Goal: Transaction & Acquisition: Purchase product/service

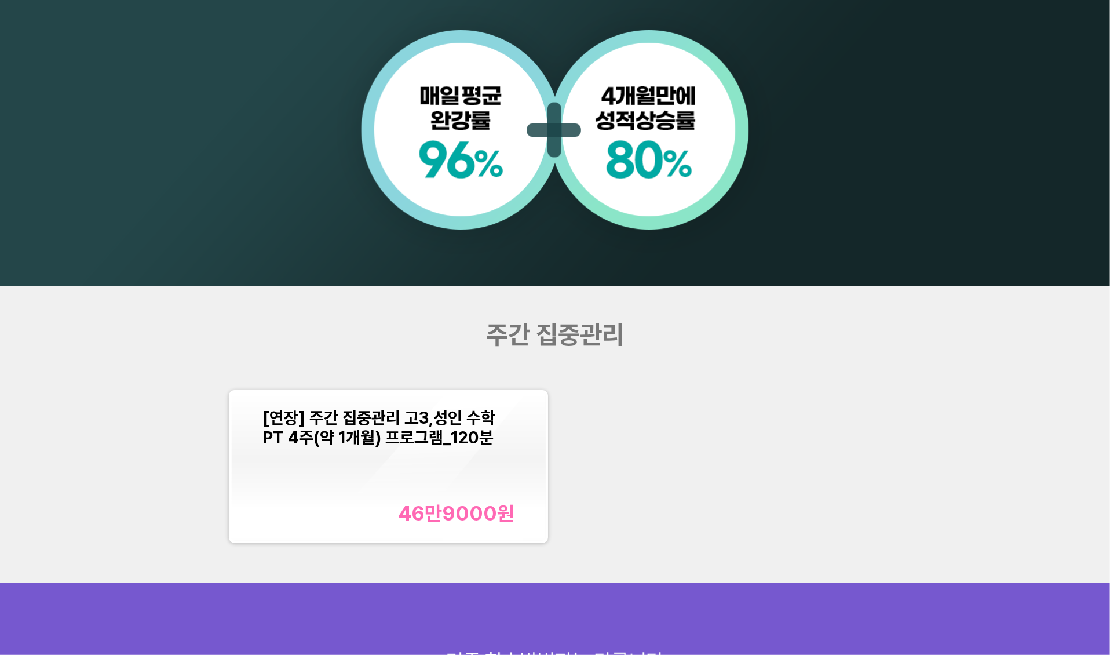
scroll to position [1192, 0]
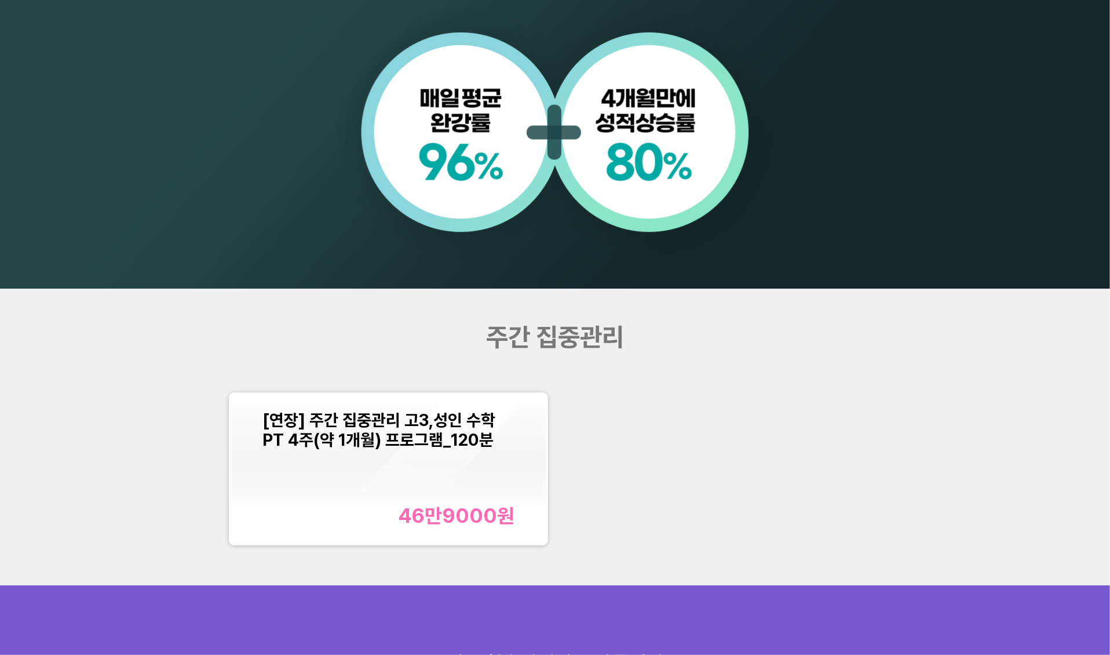
click at [463, 438] on span "[연장] 주간 집중관리 고3,성인 수학PT 4주(약 1개월) 프로그램_120분" at bounding box center [378, 429] width 233 height 39
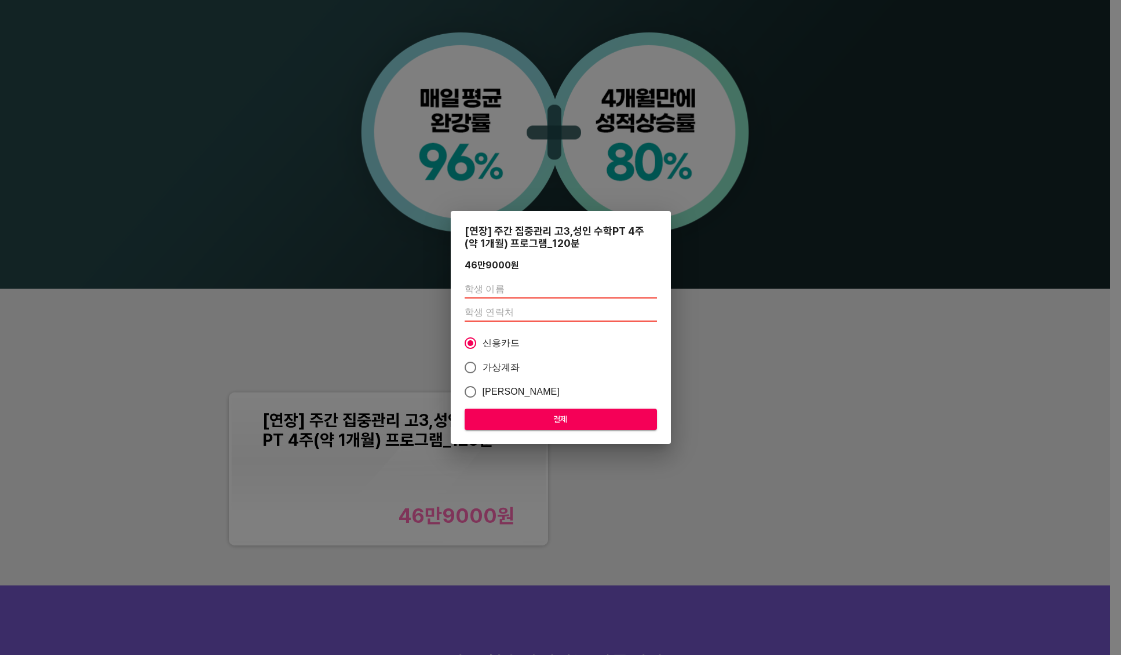
click at [522, 287] on input "text" at bounding box center [561, 289] width 192 height 19
type input "[PERSON_NAME]"
click at [517, 311] on input "number" at bounding box center [561, 312] width 192 height 19
paste input "01085300709"
type input "01085300709"
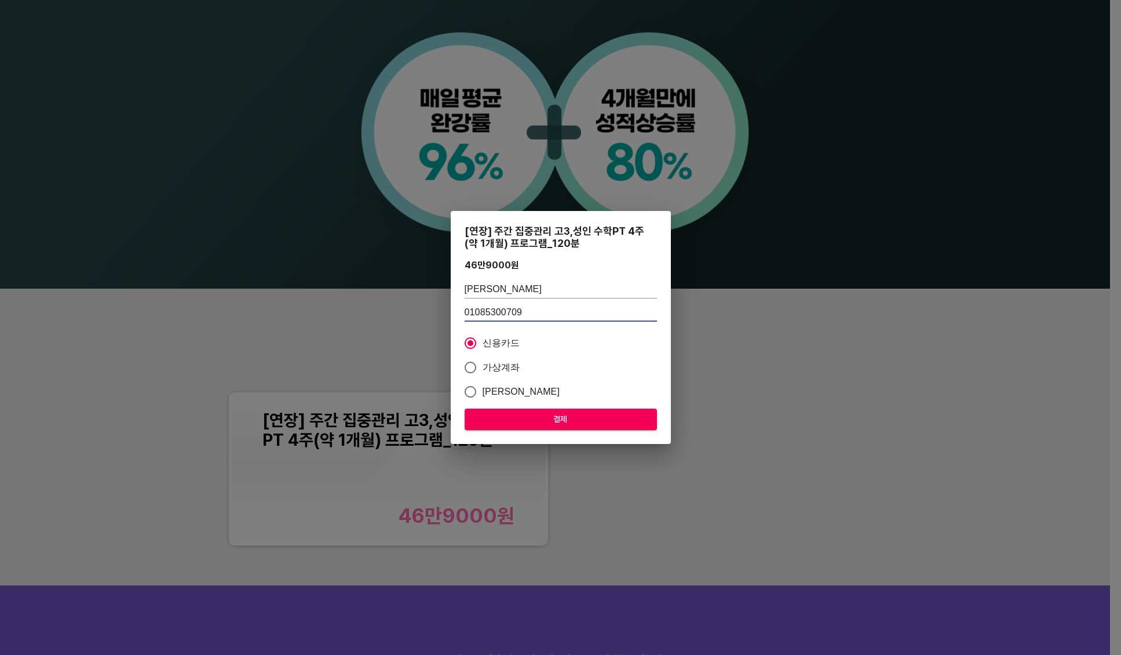
click at [505, 368] on span "가상계좌" at bounding box center [502, 367] width 38 height 14
click at [483, 368] on input "가상계좌" at bounding box center [470, 367] width 24 height 24
radio input "true"
click at [535, 413] on span "결제" at bounding box center [561, 419] width 174 height 14
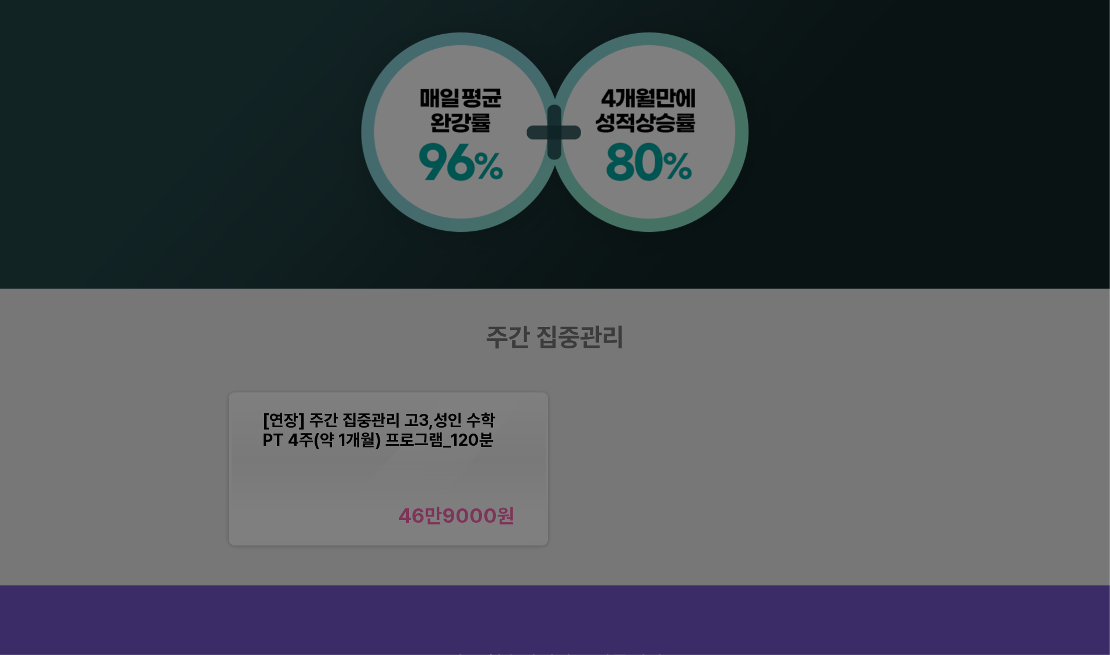
scroll to position [1345, 0]
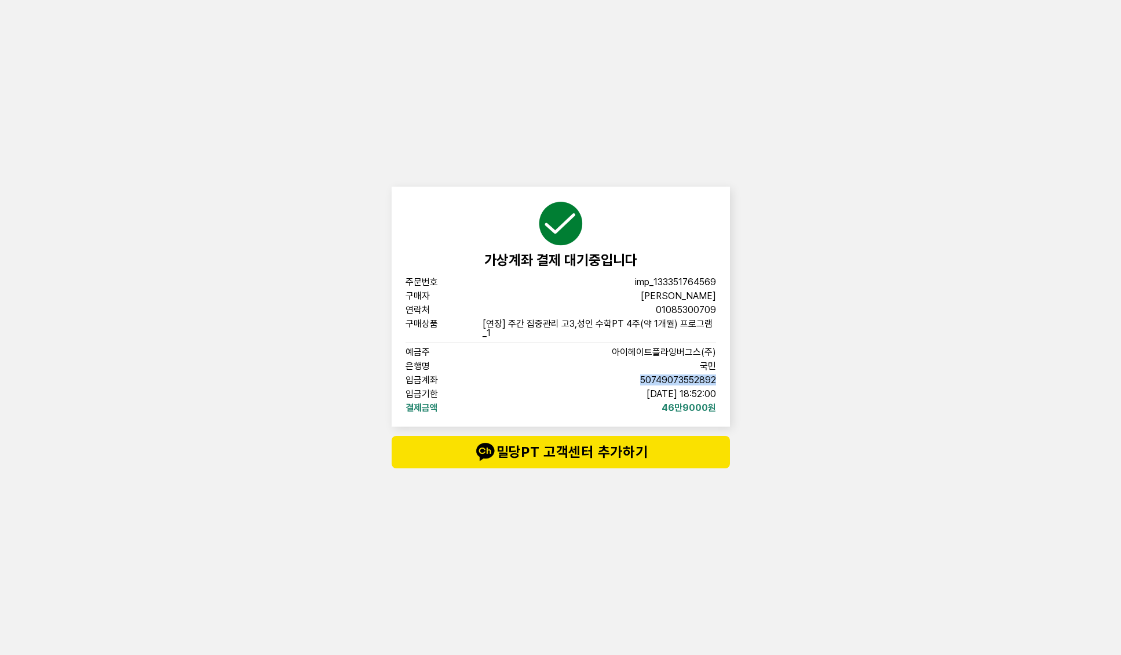
copy span "50749073552892"
drag, startPoint x: 636, startPoint y: 378, endPoint x: 716, endPoint y: 378, distance: 80.0
click at [716, 378] on div "가상계좌 결제 대기중입니다 주문번호 imp_133351764569 구매자 안태호 연락처 01085300709 구매상품 [연장] 주간 집중관리 …" at bounding box center [561, 307] width 338 height 240
drag, startPoint x: 614, startPoint y: 396, endPoint x: 741, endPoint y: 399, distance: 127.5
click at [741, 399] on div "가상계좌 결제 대기중입니다 주문번호 imp_133351764569 구매자 안태호 연락처 01085300709 구매상품 [연장] 주간 집중관리 …" at bounding box center [560, 327] width 1121 height 655
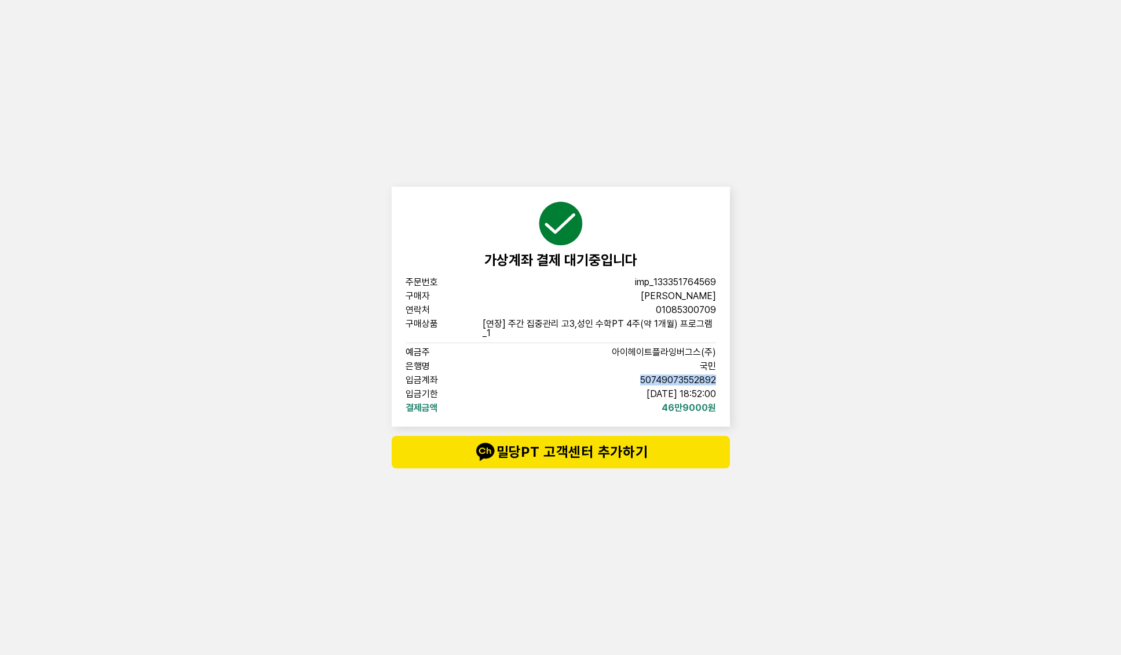
copy span "2025-09-29 18:52:00"
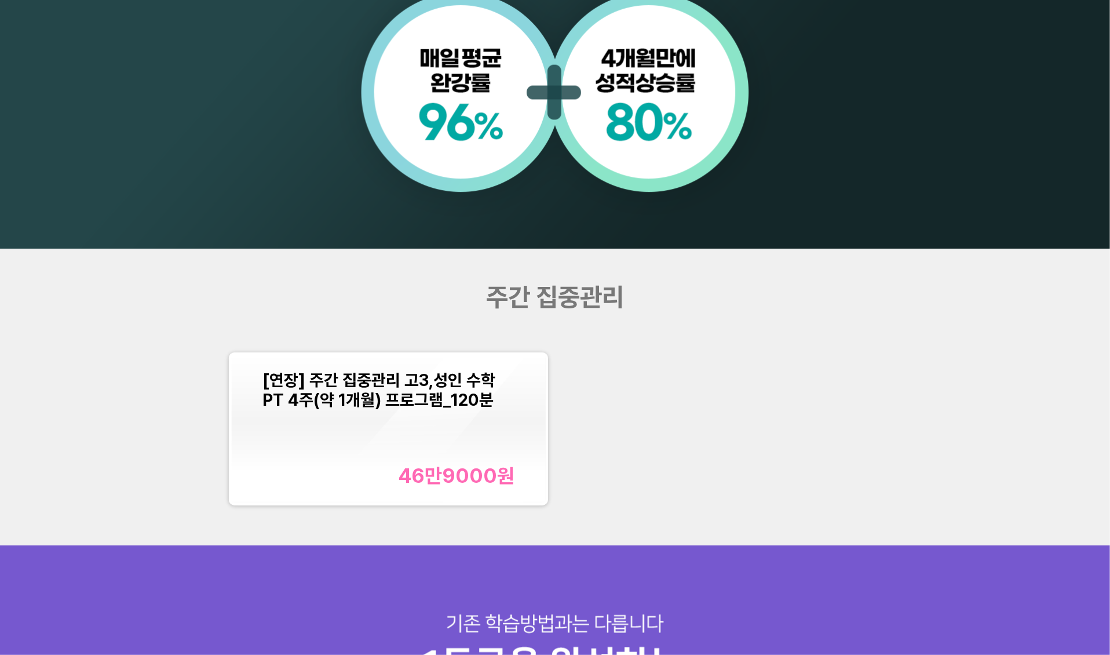
scroll to position [1235, 0]
